Goal: Task Accomplishment & Management: Manage account settings

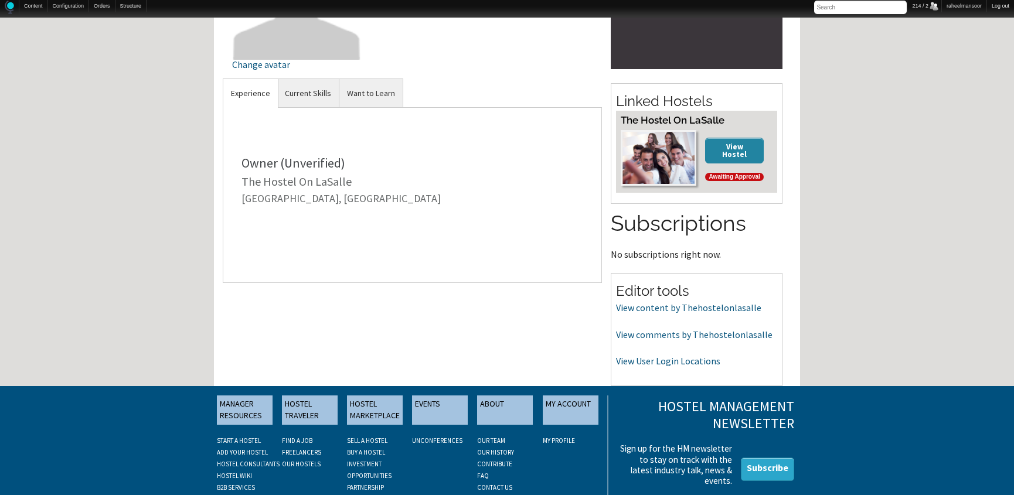
scroll to position [213, 0]
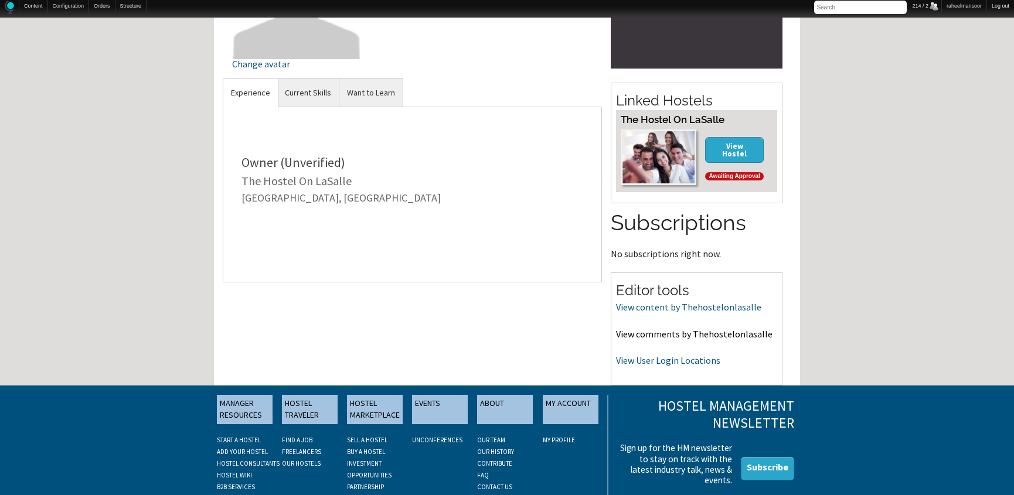
click at [669, 332] on link "View comments by Thehostelonlasalle" at bounding box center [694, 334] width 156 height 12
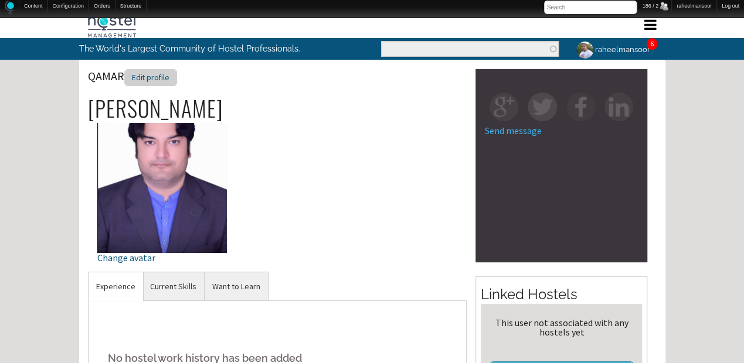
click at [154, 75] on div "Edit profile" at bounding box center [150, 77] width 53 height 17
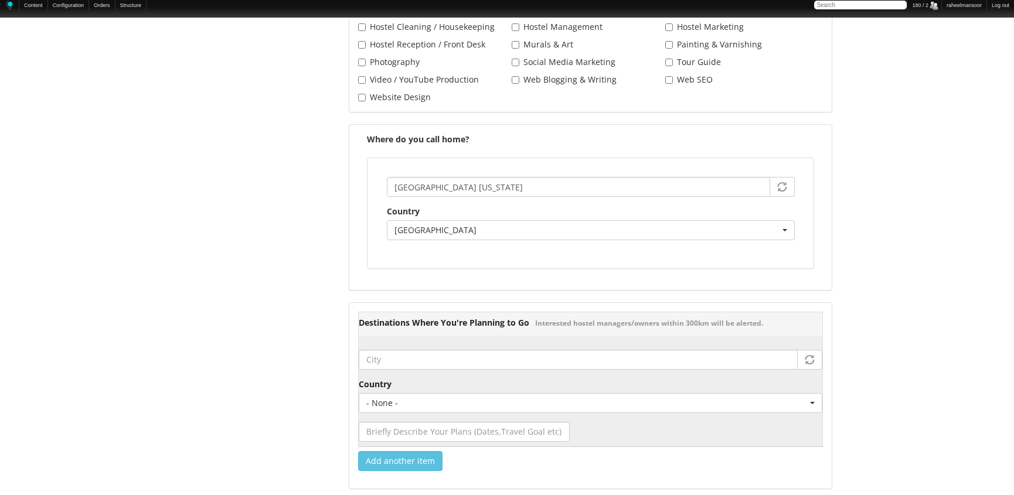
scroll to position [1540, 0]
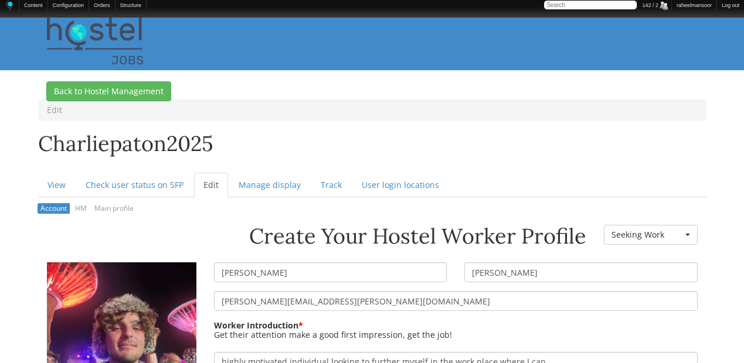
scroll to position [156, 0]
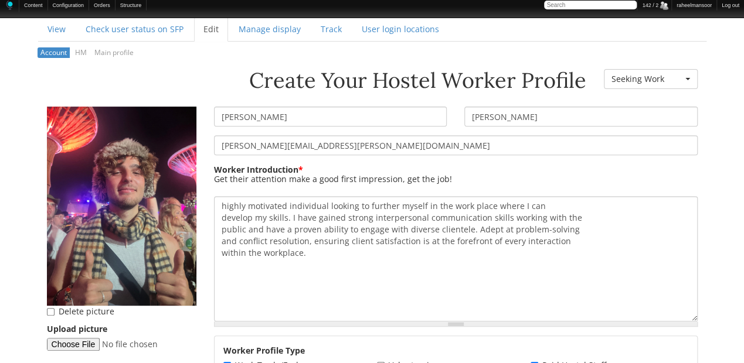
drag, startPoint x: 223, startPoint y: 115, endPoint x: 209, endPoint y: 115, distance: 13.5
click at [209, 115] on div "charles" at bounding box center [330, 121] width 251 height 29
type input "Charles"
drag, startPoint x: 475, startPoint y: 118, endPoint x: 456, endPoint y: 115, distance: 19.0
click at [456, 115] on div "paton" at bounding box center [580, 121] width 251 height 29
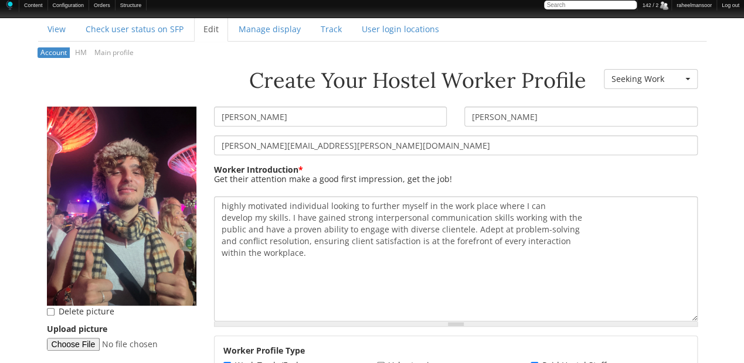
type input "Paton"
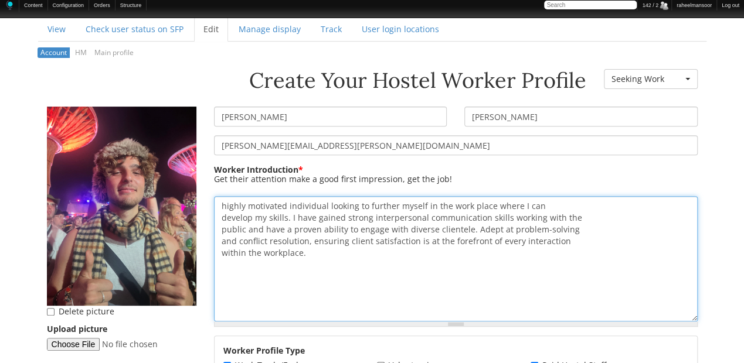
drag, startPoint x: 223, startPoint y: 204, endPoint x: 200, endPoint y: 201, distance: 22.5
click at [200, 69] on div "Create Your Hostel Worker Profile Worker Resume Status - None - Currently Worki…" at bounding box center [372, 69] width 668 height 0
type textarea "Highly motivated individual looking to further myself in the work place where I…"
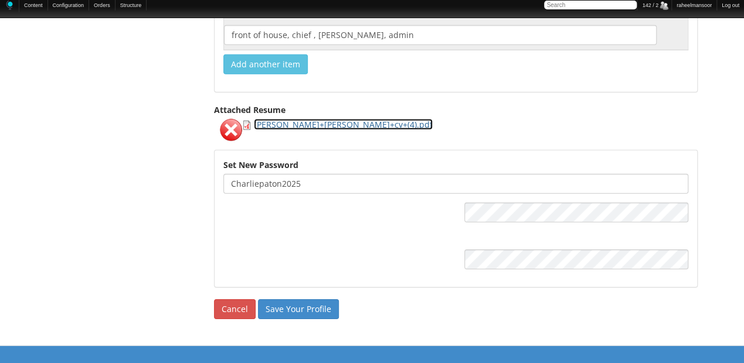
scroll to position [1719, 0]
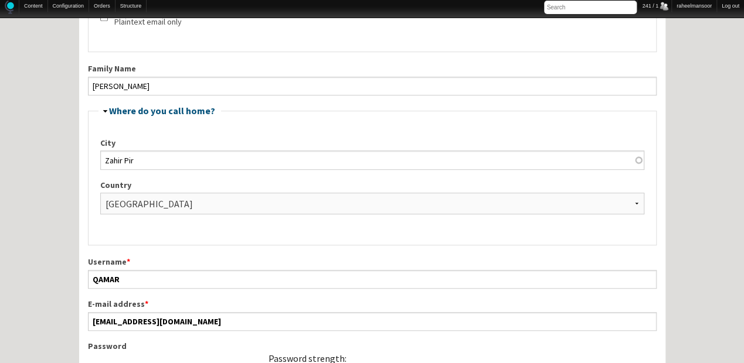
scroll to position [288, 0]
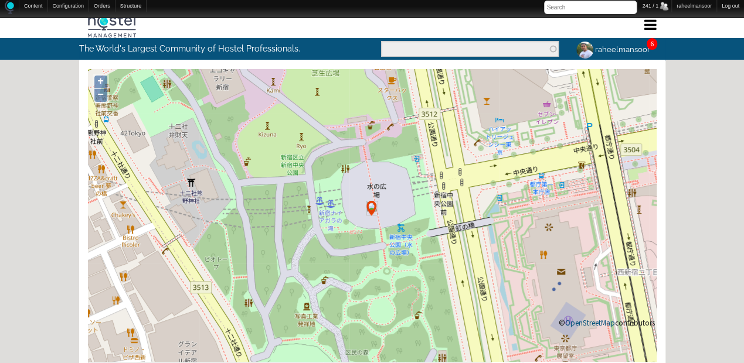
click at [742, 214] on div "Home Forum « Back Forum Forums Index « Back Forums Index New Posts Recent Activ…" at bounding box center [372, 358] width 744 height 693
click at [720, 248] on div "Home Forum « Back Forum Forums Index « Back Forums Index New Posts Recent Activ…" at bounding box center [372, 358] width 744 height 693
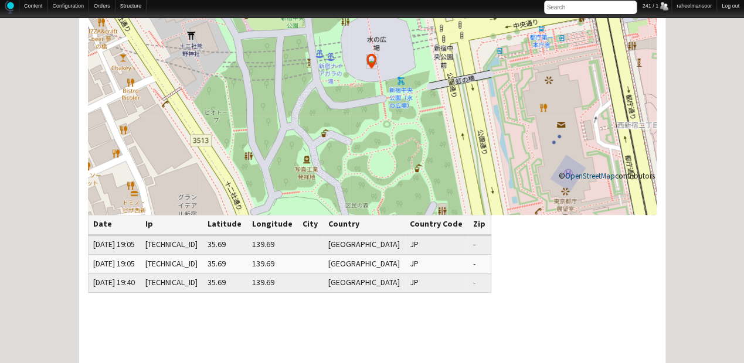
scroll to position [146, 0]
